Goal: Task Accomplishment & Management: Use online tool/utility

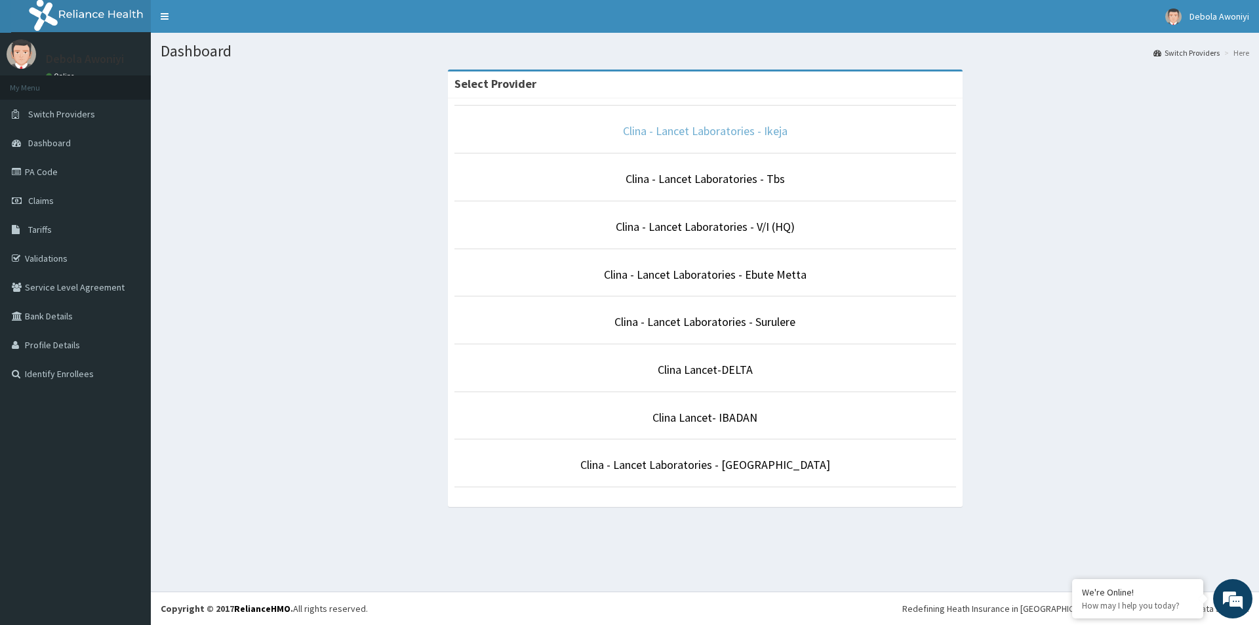
click at [741, 134] on link "Clina - Lancet Laboratories - Ikeja" at bounding box center [705, 130] width 165 height 15
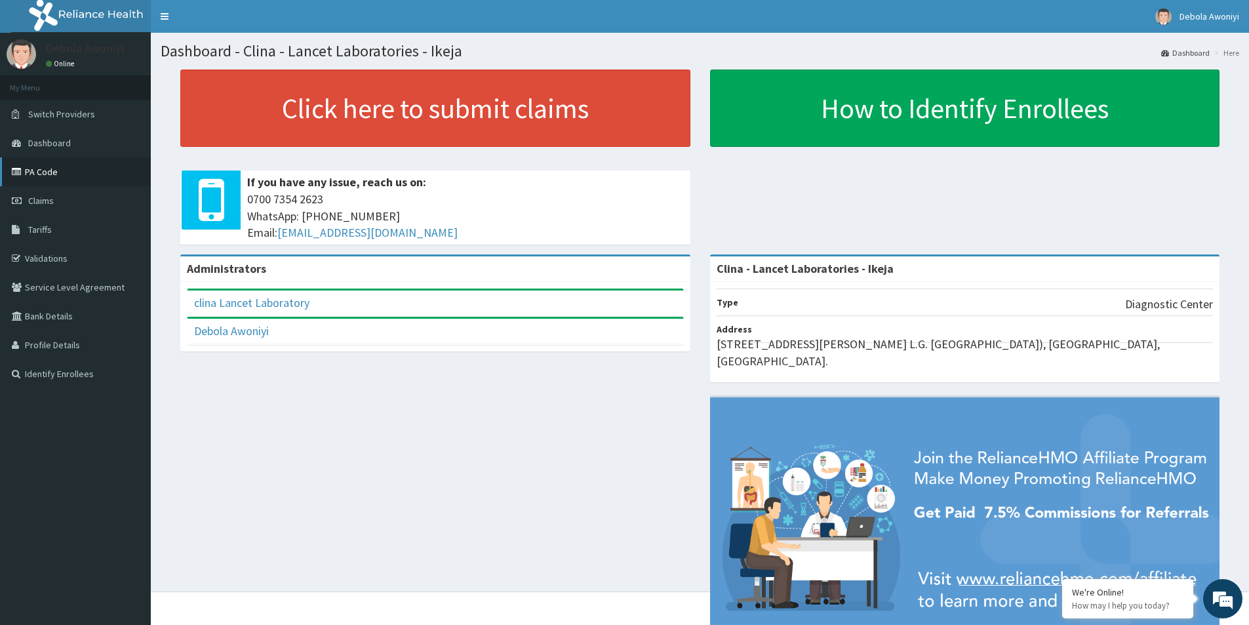
click at [63, 165] on link "PA Code" at bounding box center [75, 171] width 151 height 29
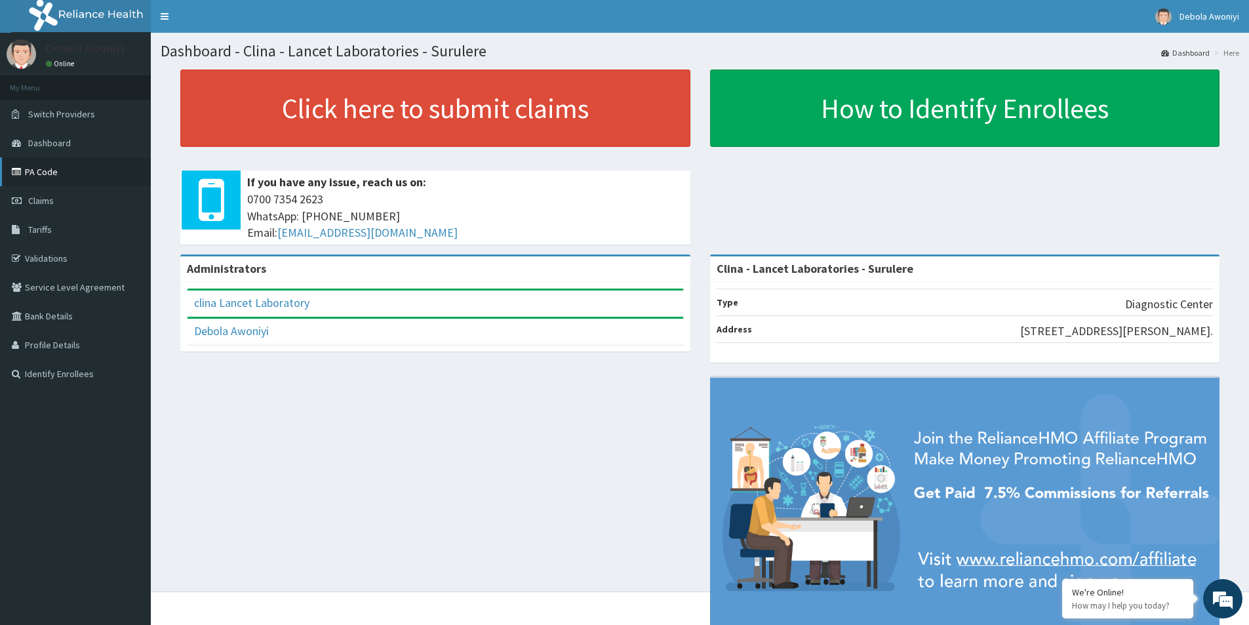
click at [56, 174] on link "PA Code" at bounding box center [75, 171] width 151 height 29
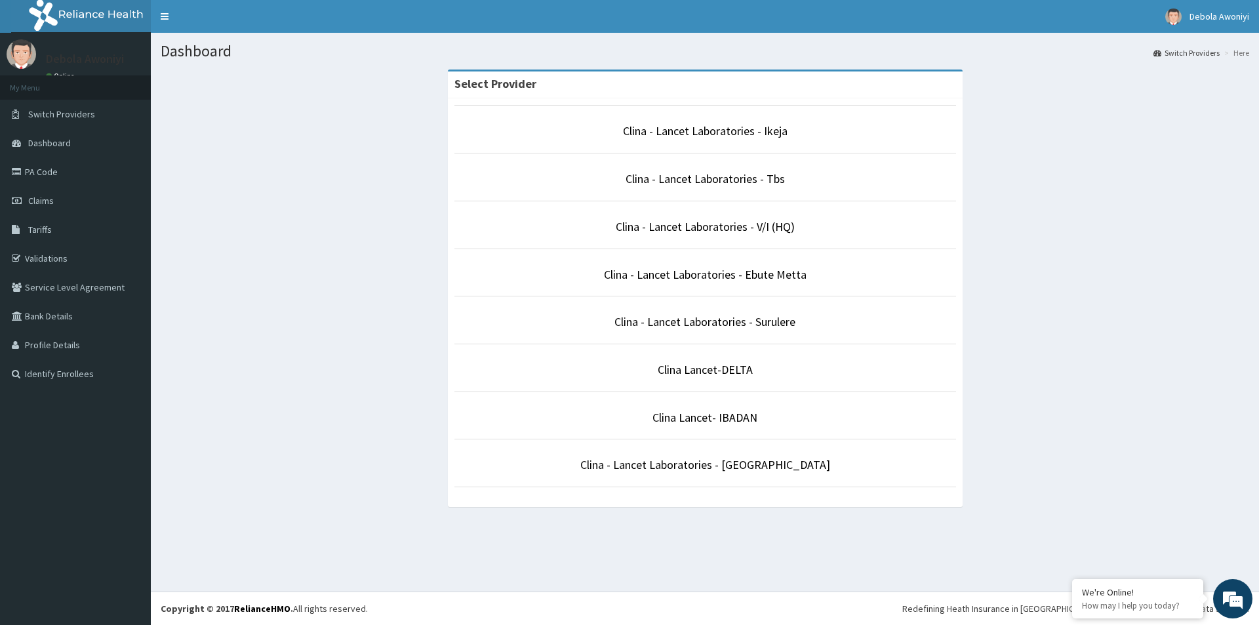
click at [726, 326] on link "Clina - Lancet Laboratories - Surulere" at bounding box center [704, 321] width 181 height 15
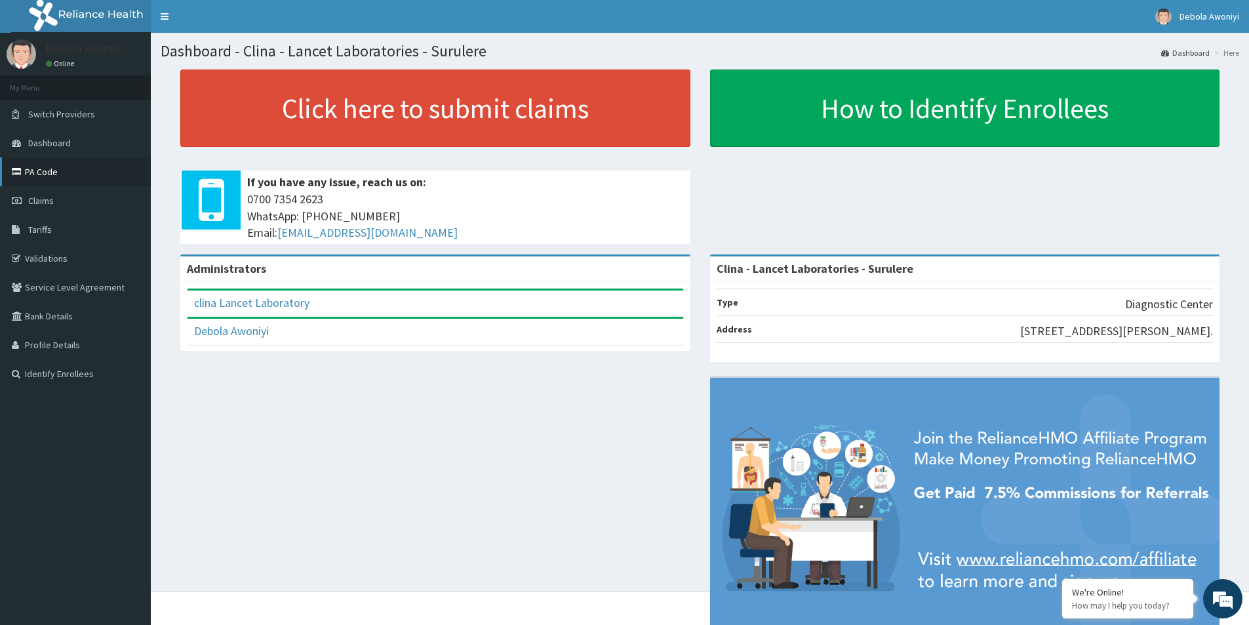
click at [71, 181] on link "PA Code" at bounding box center [75, 171] width 151 height 29
